Goal: Transaction & Acquisition: Book appointment/travel/reservation

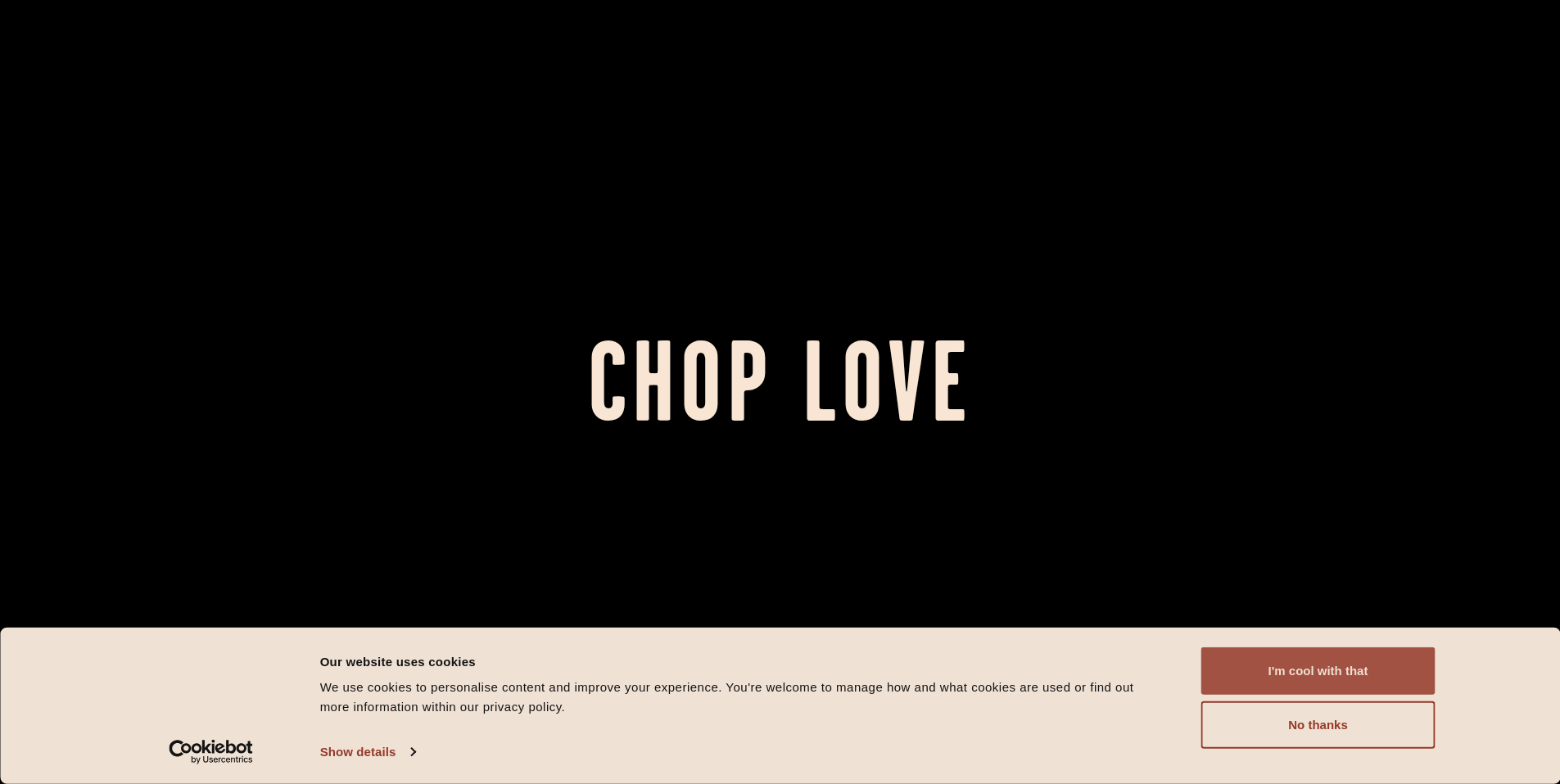
click at [1380, 675] on button "I'm cool with that" at bounding box center [1317, 671] width 234 height 48
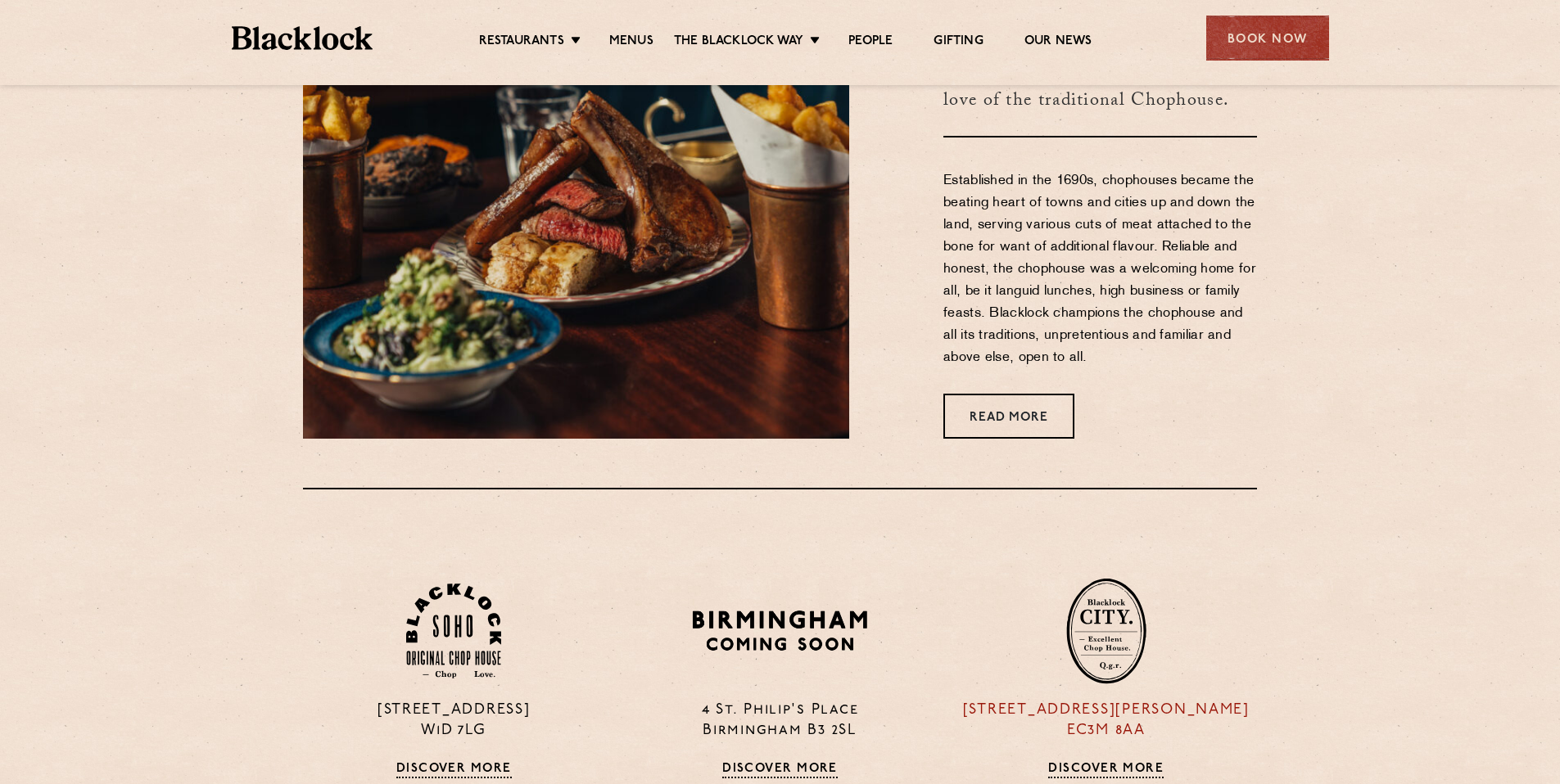
scroll to position [818, 0]
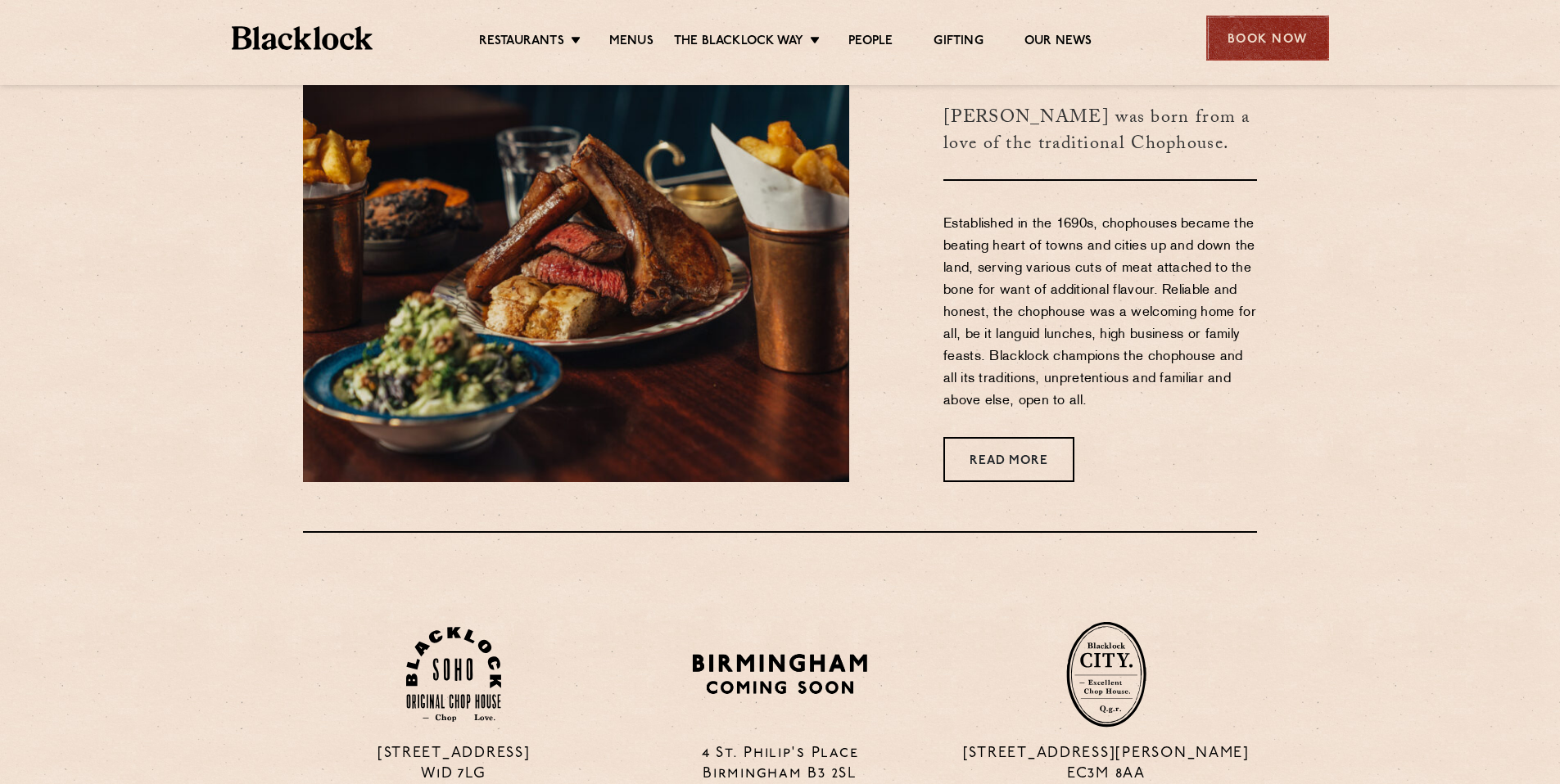
click at [1248, 32] on div "Book Now" at bounding box center [1269, 38] width 123 height 45
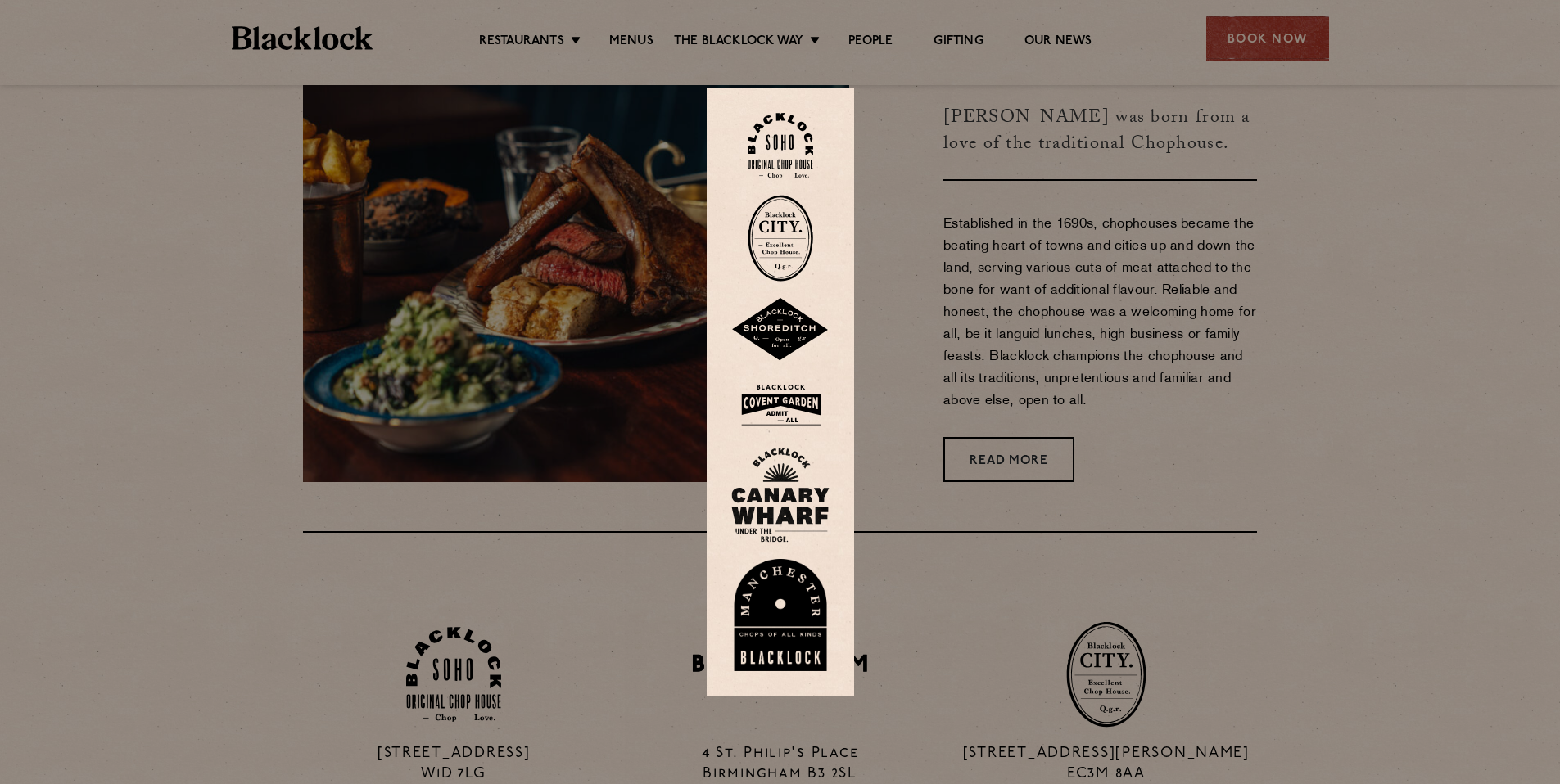
click at [795, 150] on img at bounding box center [780, 147] width 66 height 66
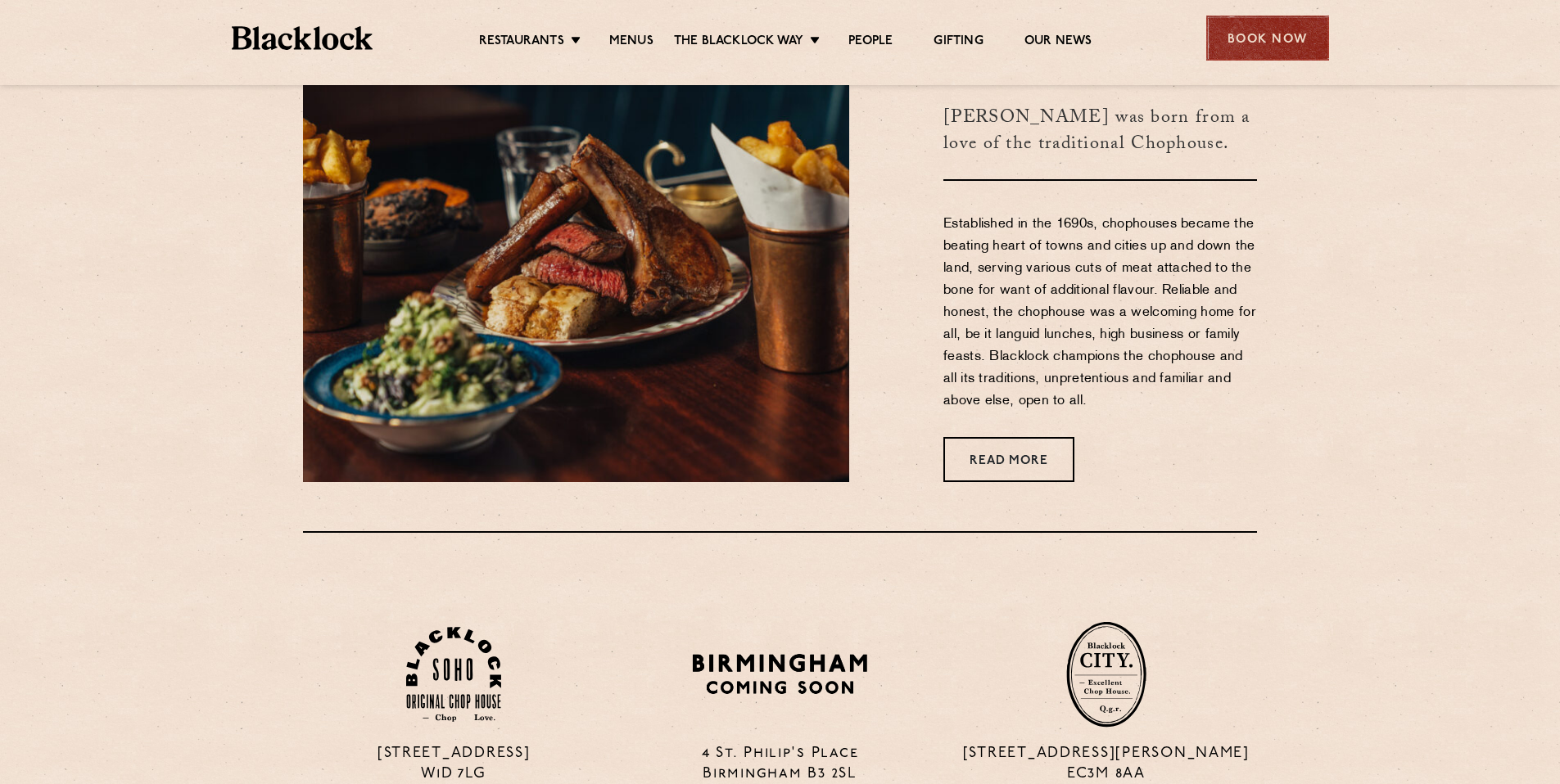
click at [1281, 50] on div "Book Now" at bounding box center [1269, 38] width 123 height 45
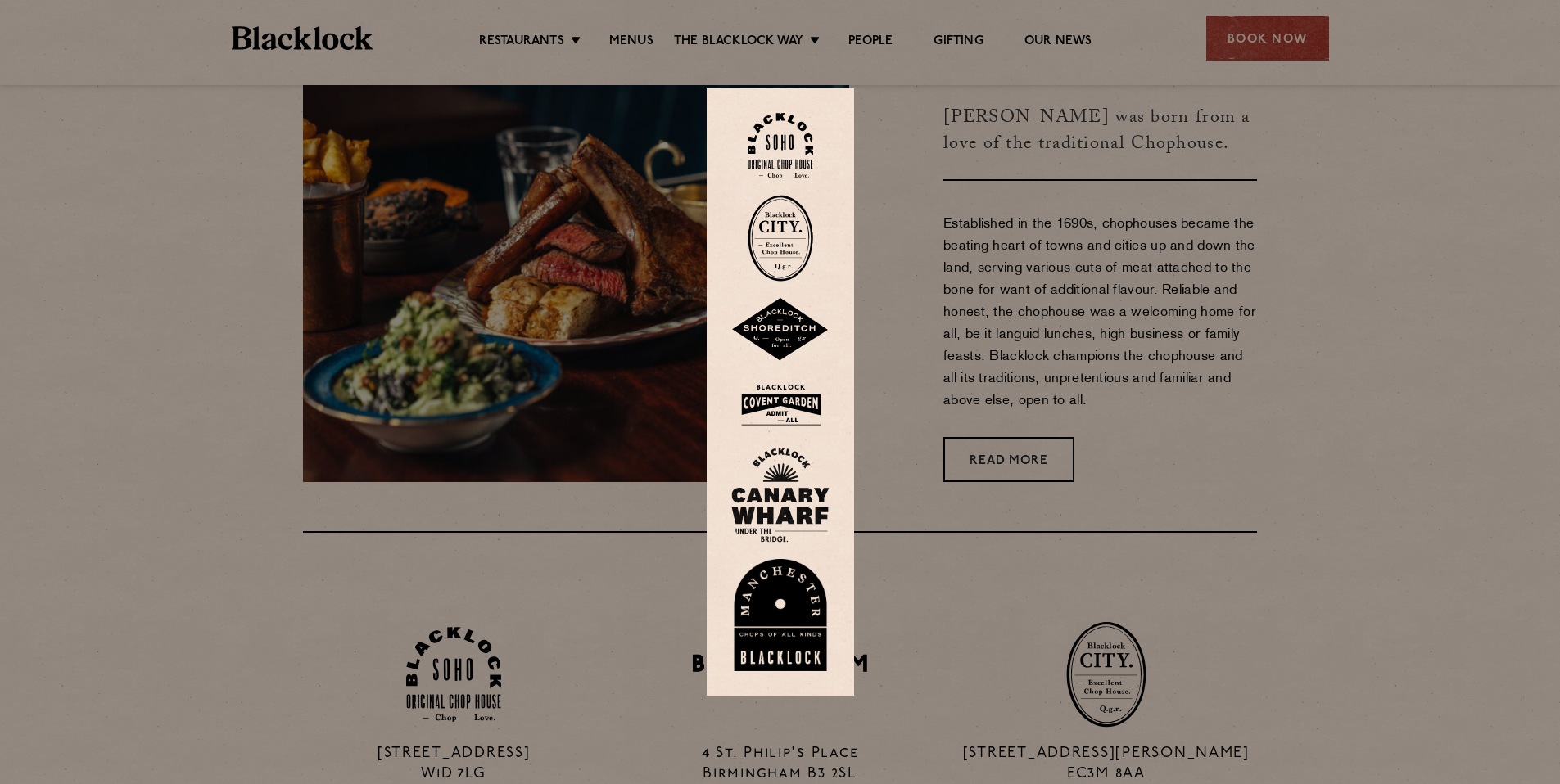
click at [813, 407] on img at bounding box center [780, 405] width 98 height 53
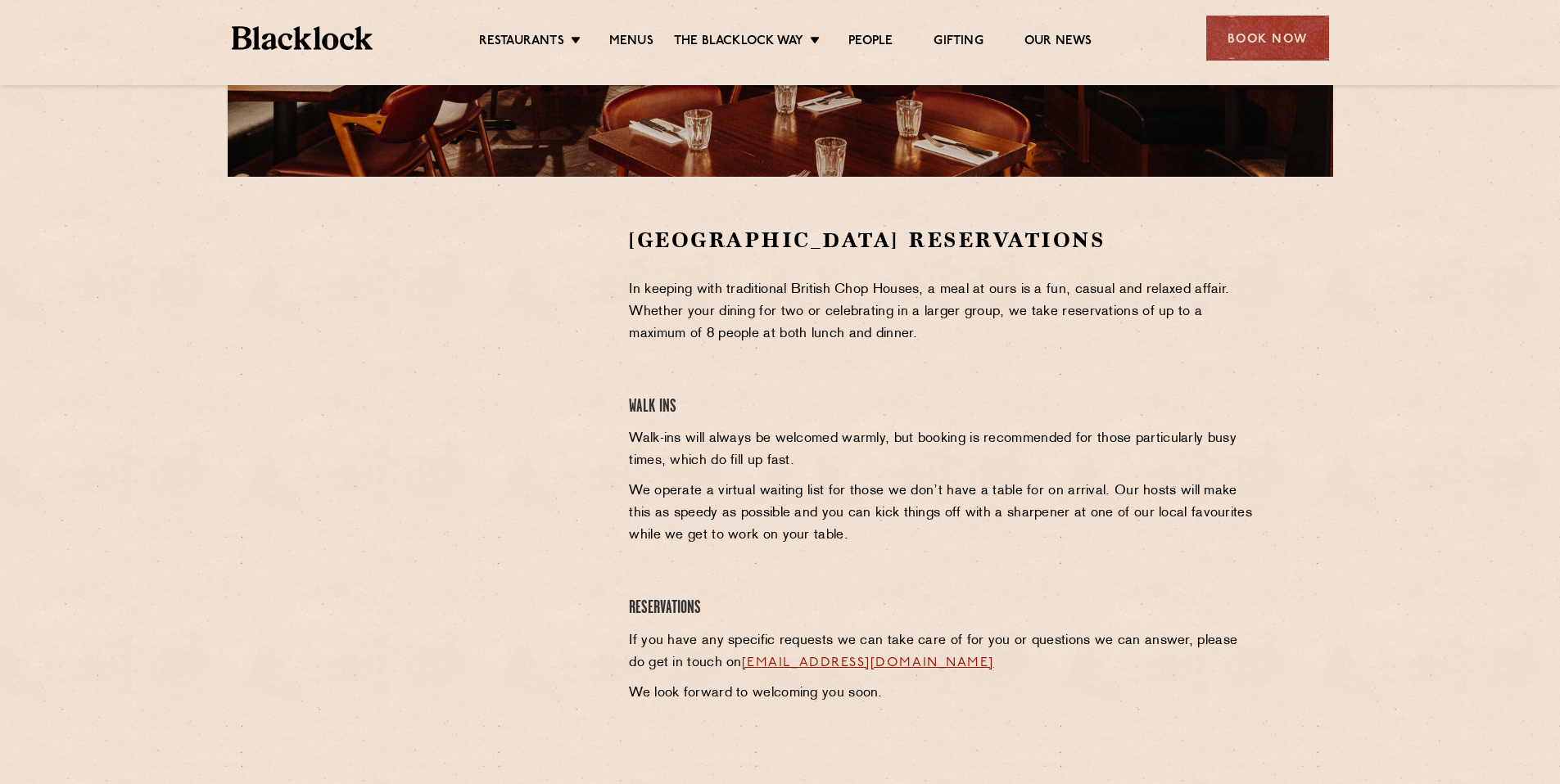
scroll to position [394, 0]
